Goal: Book appointment/travel/reservation

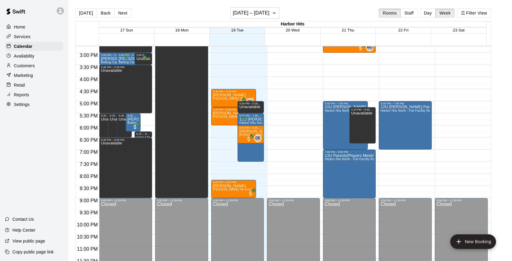
scroll to position [360, 0]
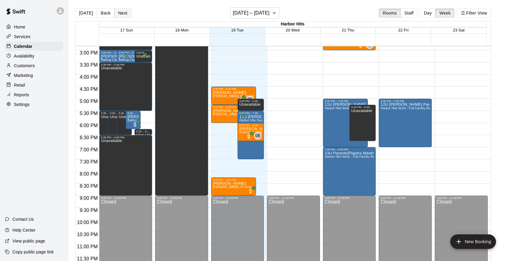
click at [115, 12] on button "Next" at bounding box center [122, 12] width 17 height 9
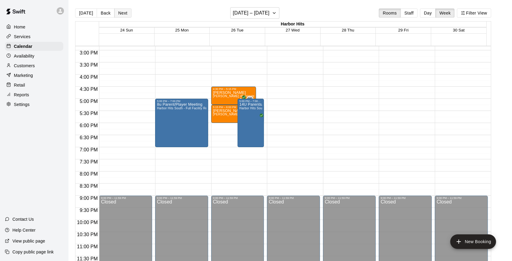
click at [121, 13] on button "Next" at bounding box center [122, 12] width 17 height 9
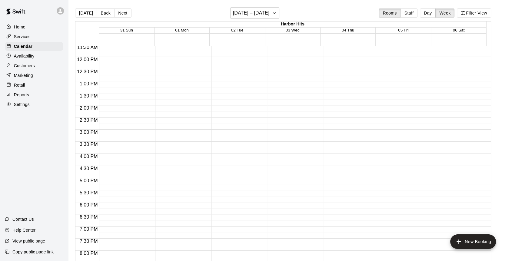
scroll to position [326, 0]
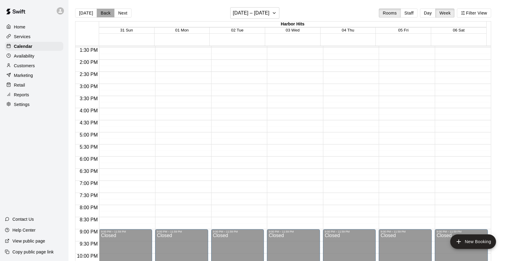
click at [102, 14] on button "Back" at bounding box center [106, 12] width 18 height 9
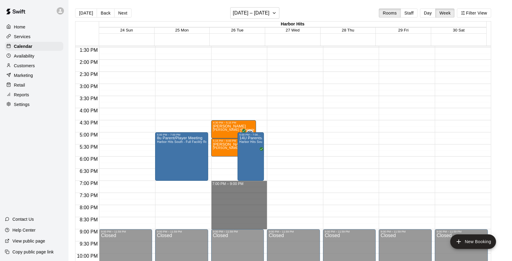
drag, startPoint x: 231, startPoint y: 183, endPoint x: 226, endPoint y: 224, distance: 41.5
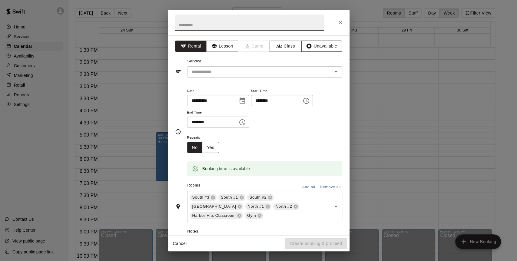
click at [315, 48] on button "Unavailable" at bounding box center [322, 46] width 41 height 11
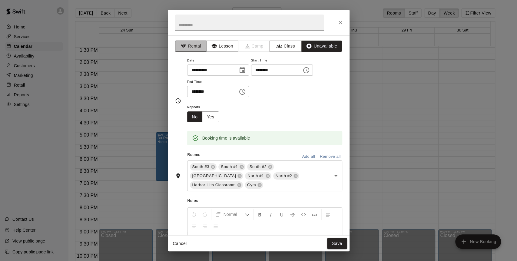
click at [191, 48] on button "Rental" at bounding box center [191, 46] width 32 height 11
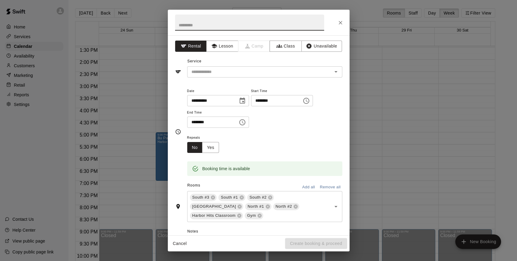
click at [189, 28] on input "text" at bounding box center [249, 23] width 149 height 16
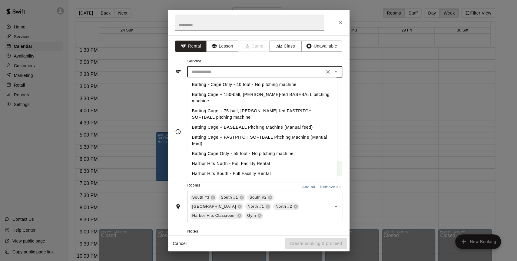
click at [203, 71] on input "text" at bounding box center [256, 72] width 134 height 8
click at [208, 169] on li "Harbor Hits South - Full Facility Rental" at bounding box center [262, 174] width 150 height 10
type input "**********"
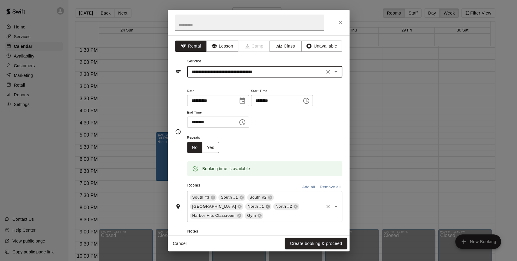
click at [266, 206] on icon at bounding box center [268, 207] width 4 height 4
click at [266, 205] on icon at bounding box center [268, 207] width 4 height 4
click at [313, 207] on icon at bounding box center [315, 207] width 4 height 4
click at [220, 22] on input "text" at bounding box center [249, 23] width 149 height 16
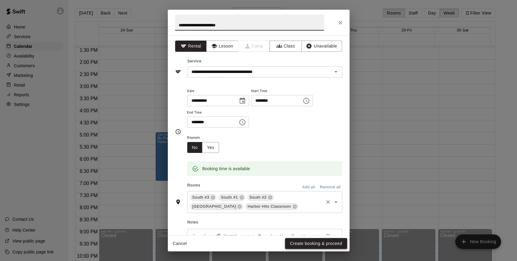
type input "**********"
click at [300, 235] on button "Create booking & proceed" at bounding box center [316, 243] width 62 height 11
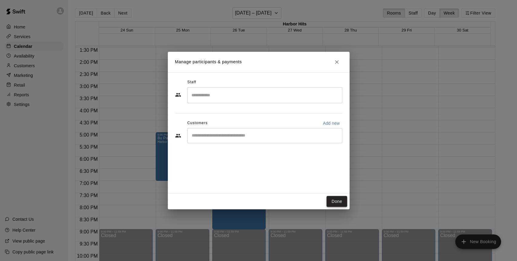
click at [340, 201] on button "Done" at bounding box center [337, 201] width 20 height 11
